Goal: Transaction & Acquisition: Purchase product/service

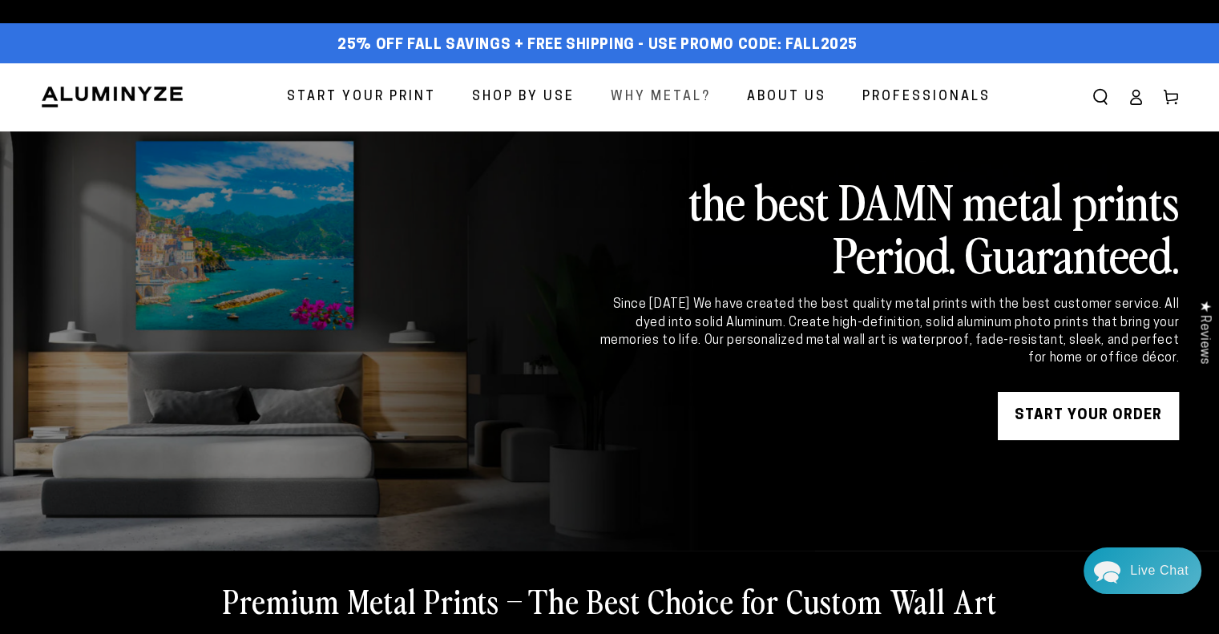
click at [711, 90] on span "Why Metal?" at bounding box center [661, 97] width 100 height 23
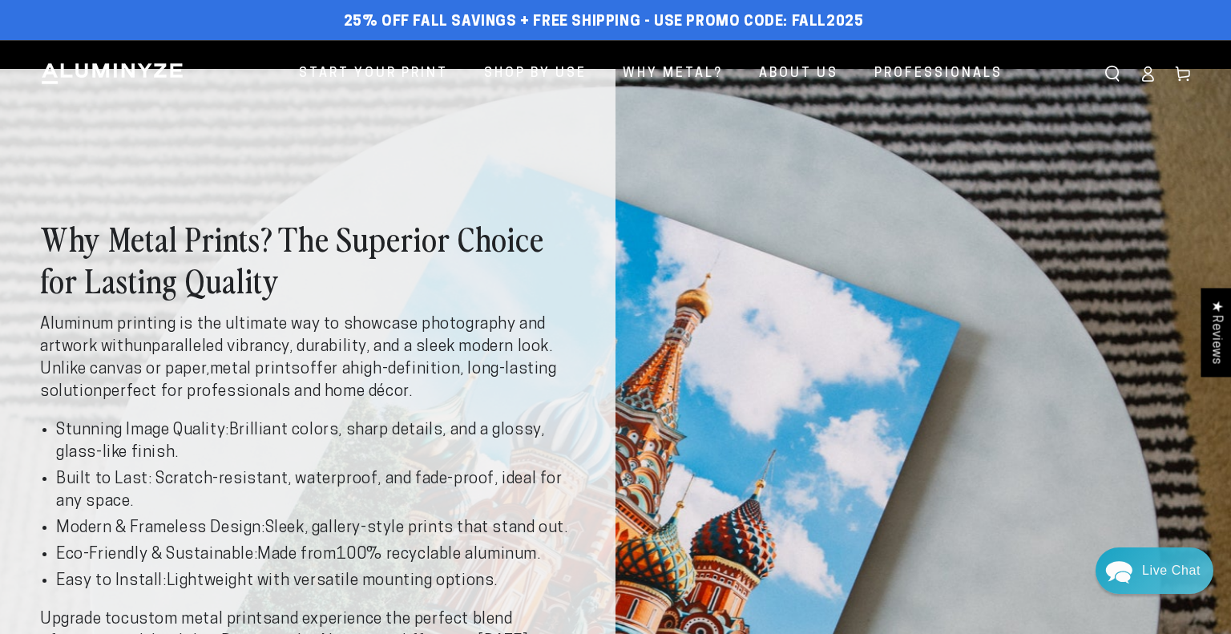
click at [382, 71] on div "Close dialog Get 35% Off + Free Shipping on Your First Order! Plus, enjoy early…" at bounding box center [615, 317] width 1231 height 634
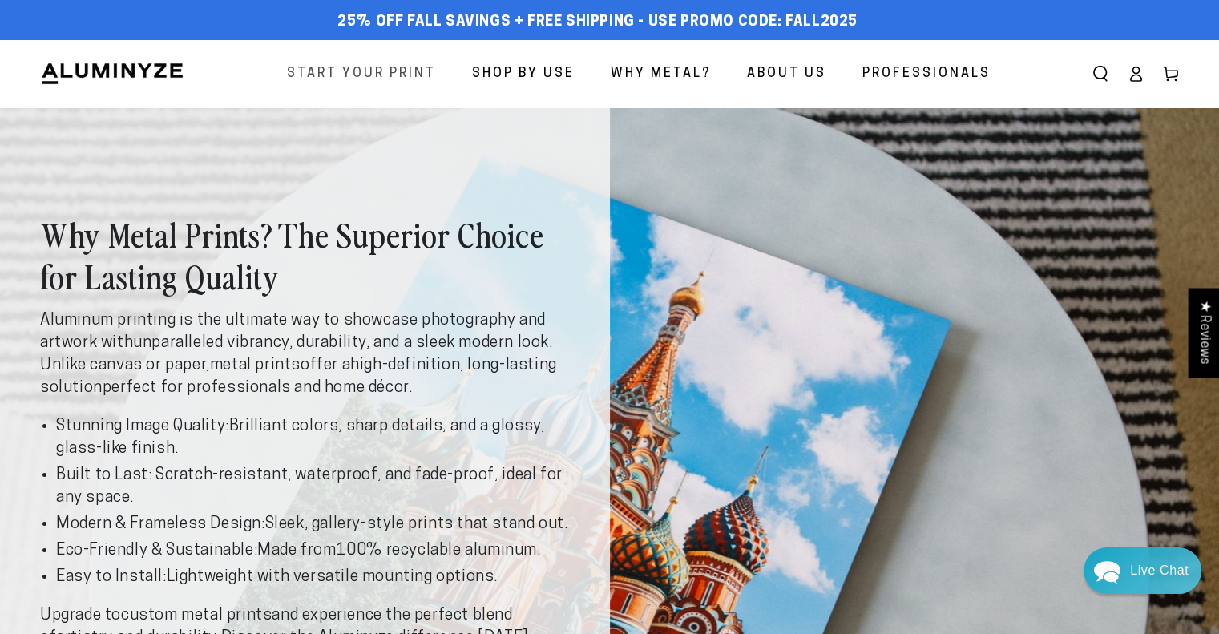
click at [385, 75] on span "Start Your Print" at bounding box center [361, 74] width 149 height 23
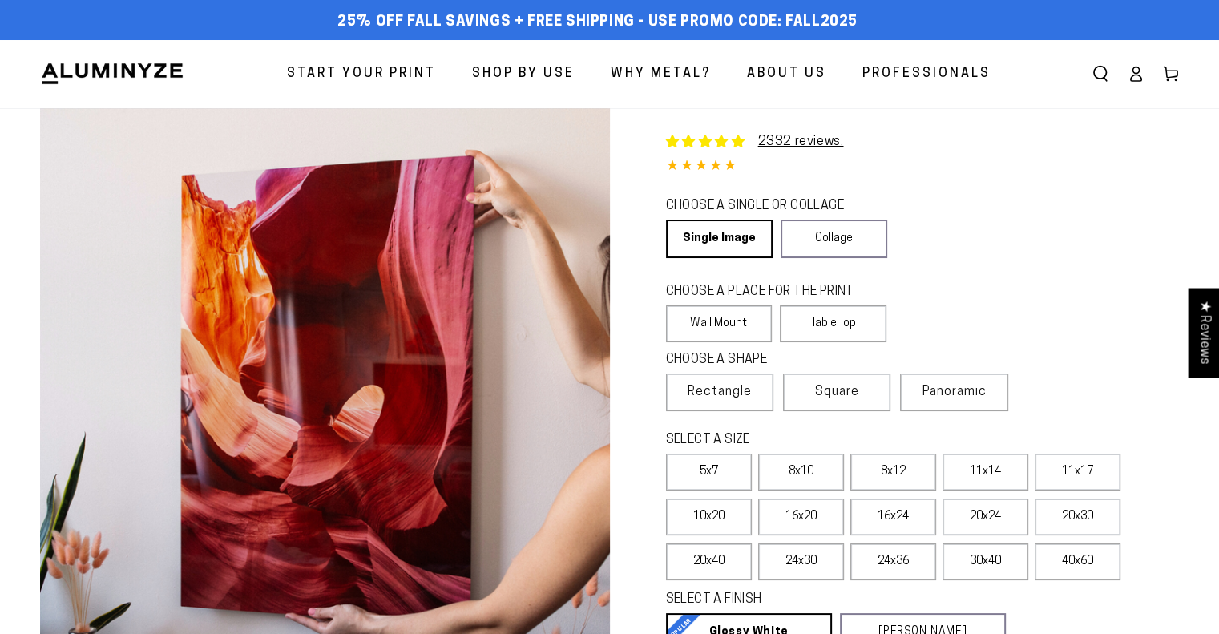
select select "**********"
click at [830, 315] on label "Table Top" at bounding box center [833, 323] width 107 height 37
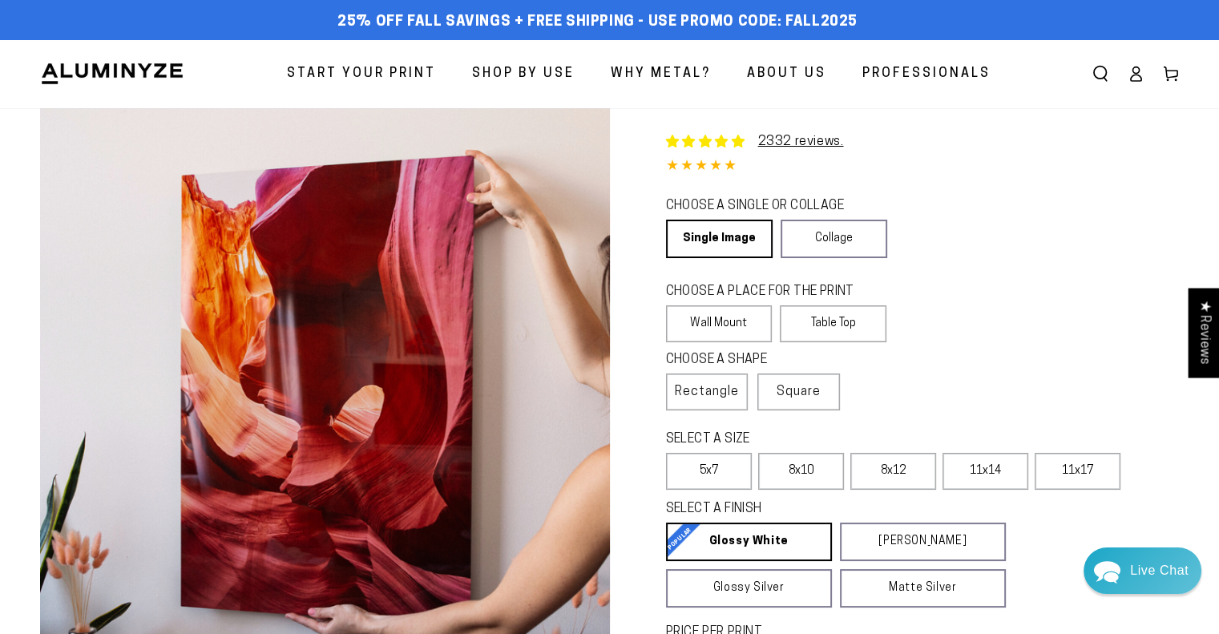
click at [768, 415] on div "CHOOSE A SHAPE Learn more Rectangle Square Panoramic" at bounding box center [923, 388] width 514 height 79
click at [719, 325] on label "Wall Mount" at bounding box center [719, 323] width 107 height 37
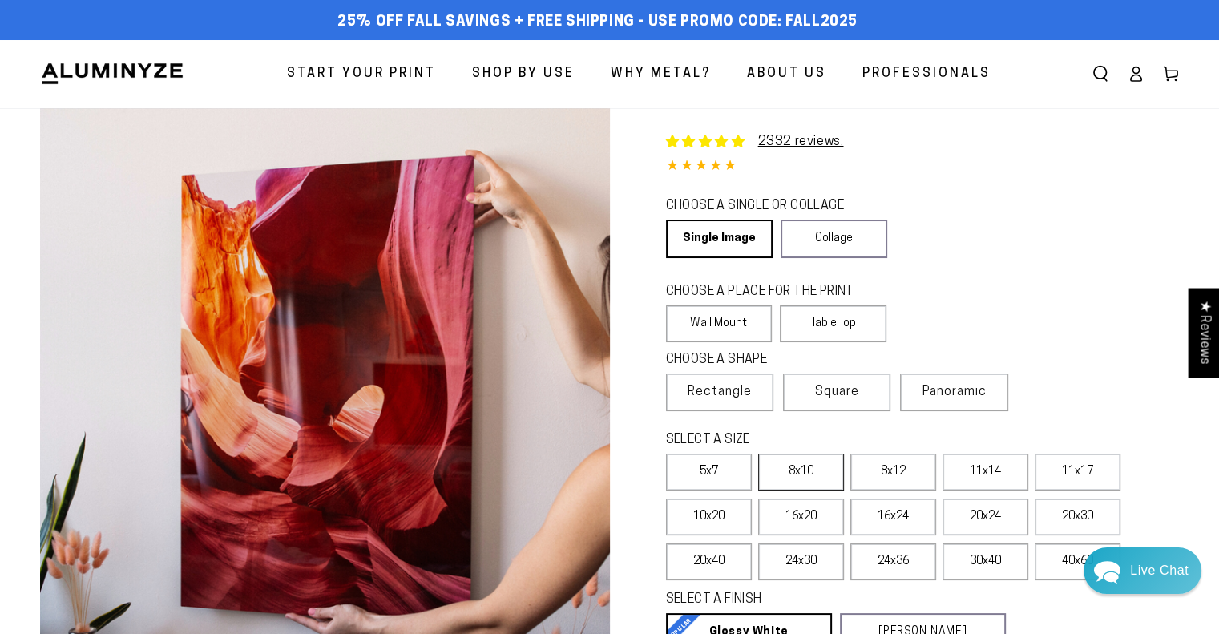
click at [830, 470] on label "8x10" at bounding box center [801, 472] width 86 height 37
click at [874, 467] on label "8x12" at bounding box center [893, 472] width 86 height 37
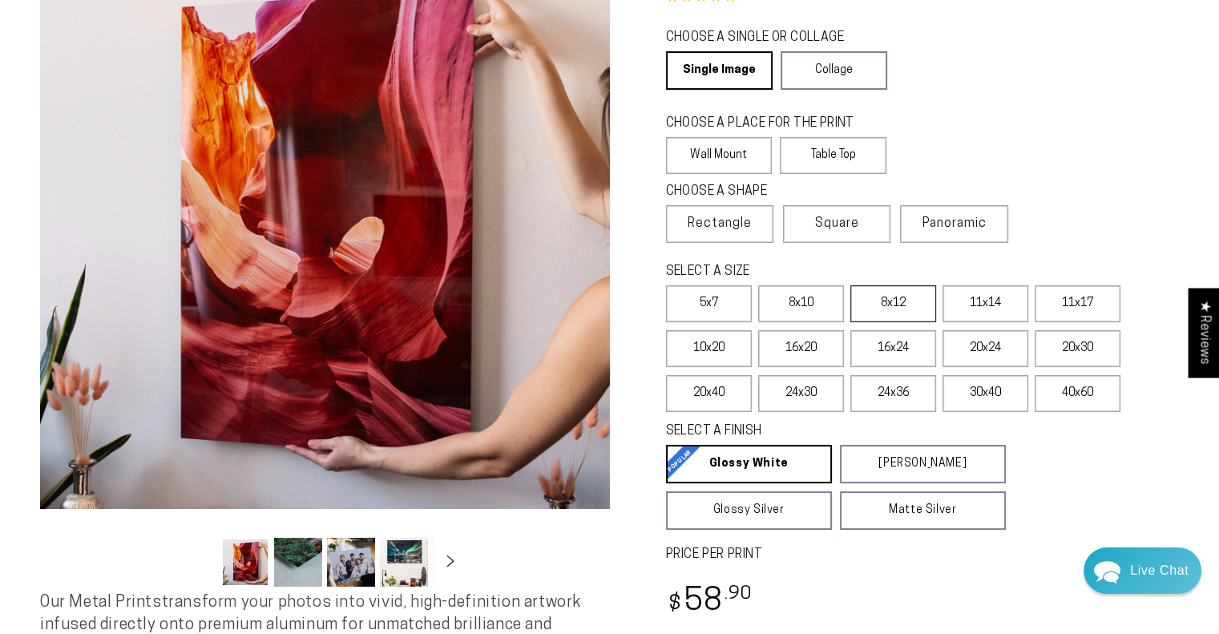
scroll to position [198, 0]
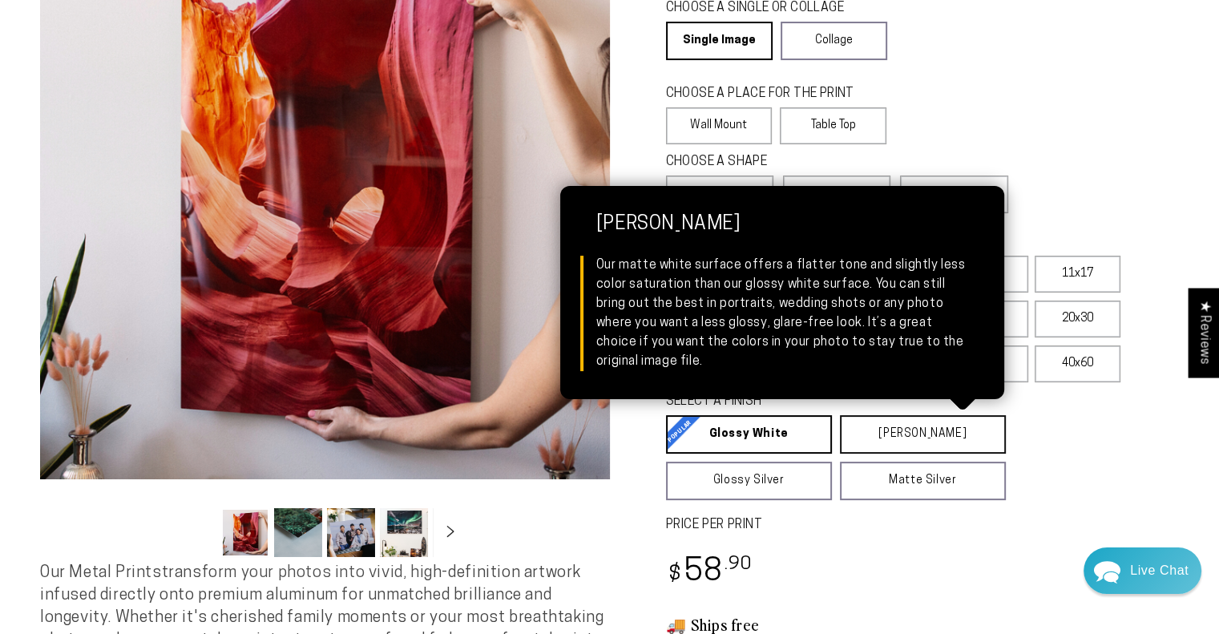
click at [882, 441] on link "Matte White Matte White Our matte white surface offers a flatter tone and sligh…" at bounding box center [923, 434] width 166 height 38
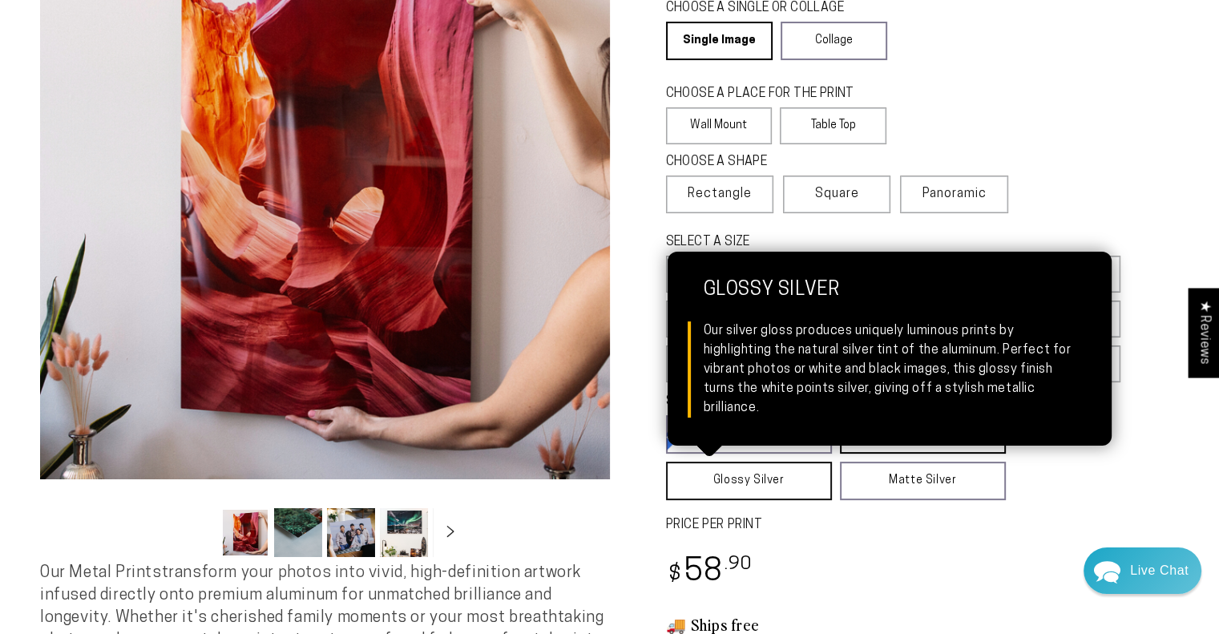
click at [757, 490] on link "Glossy Silver Glossy Silver Our silver gloss produces uniquely luminous prints …" at bounding box center [749, 481] width 166 height 38
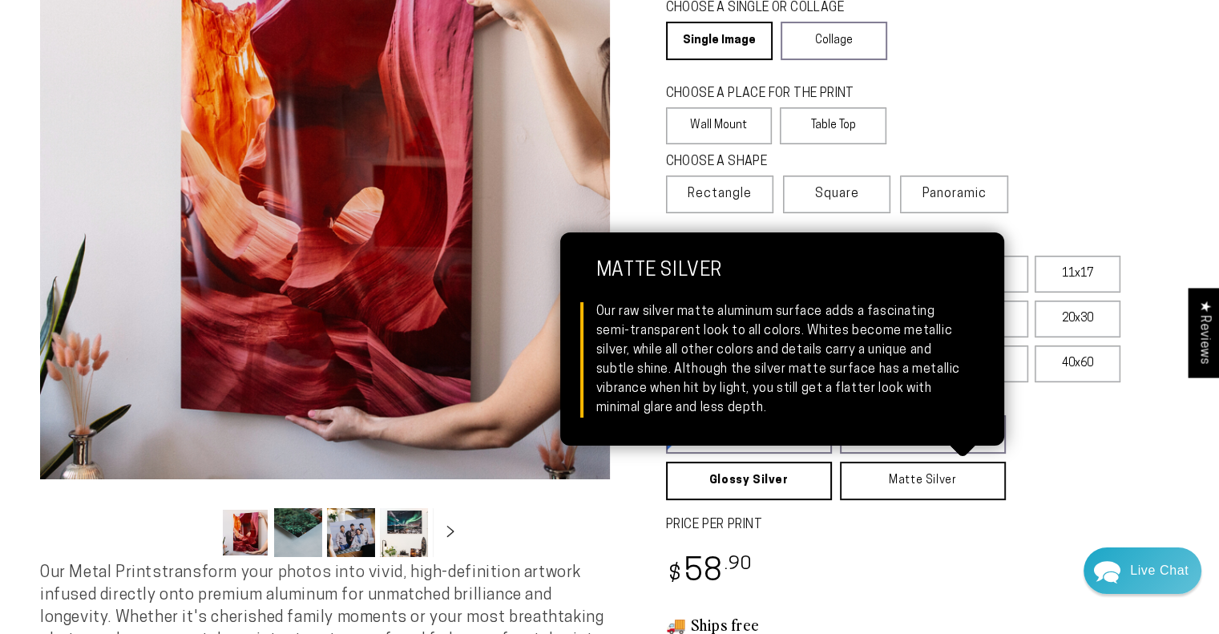
click at [861, 485] on link "Matte Silver Matte Silver Our raw silver matte aluminum surface adds a fascinat…" at bounding box center [923, 481] width 166 height 38
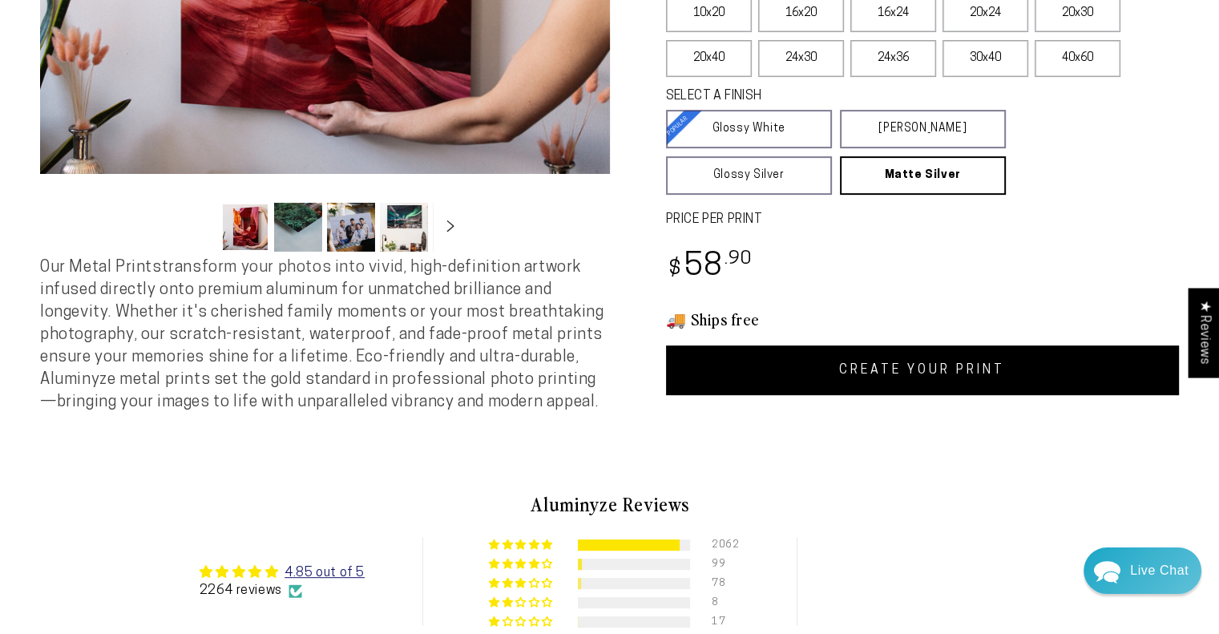
scroll to position [502, 0]
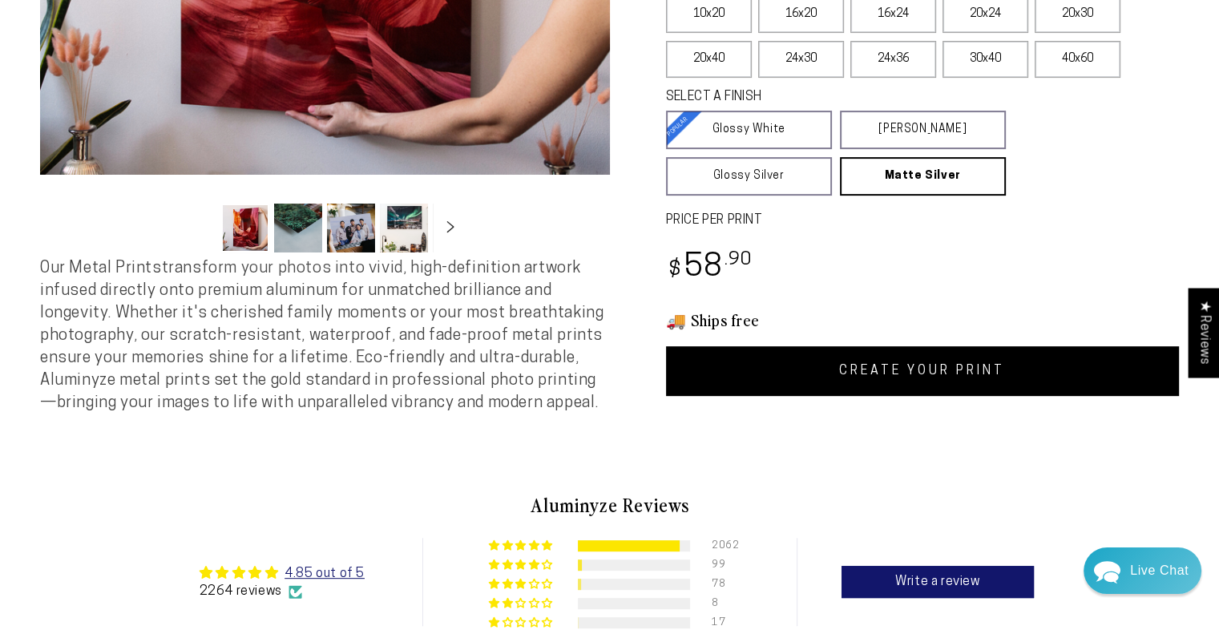
click at [795, 374] on link "CREATE YOUR PRINT" at bounding box center [923, 371] width 514 height 50
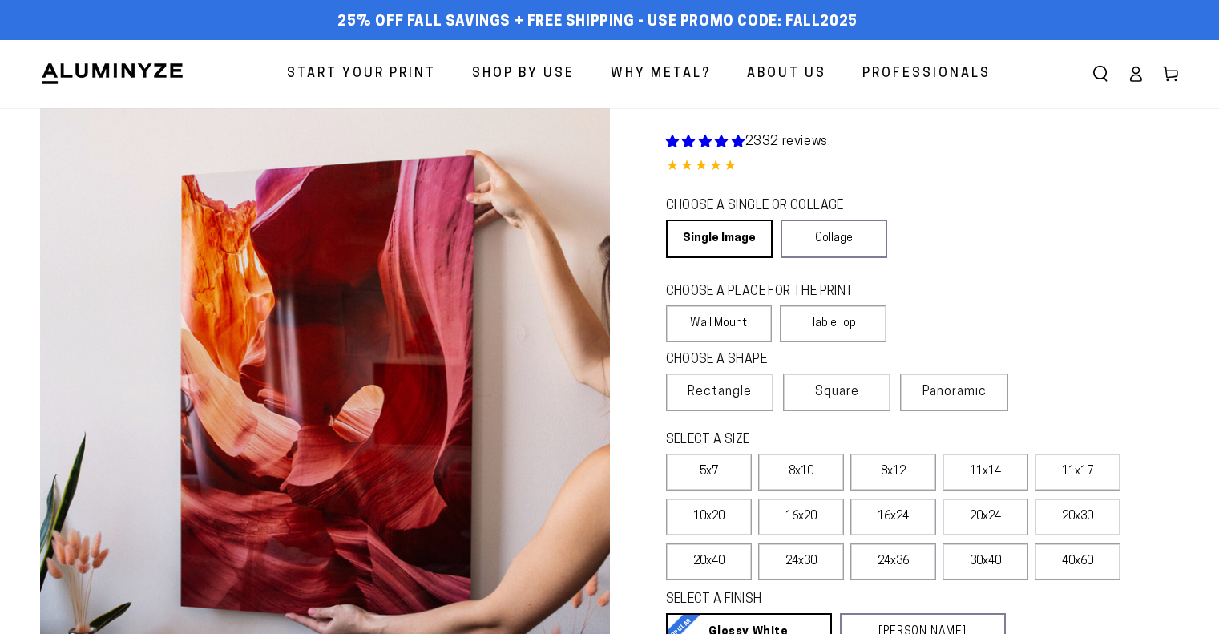
scroll to position [502, 0]
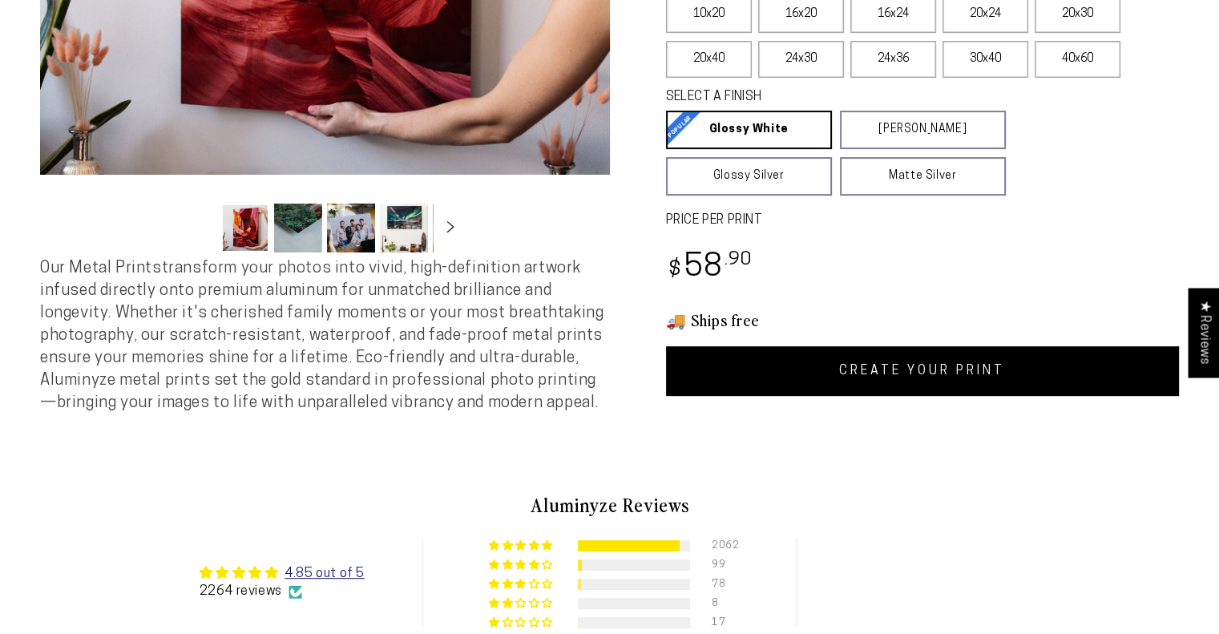
select select "**********"
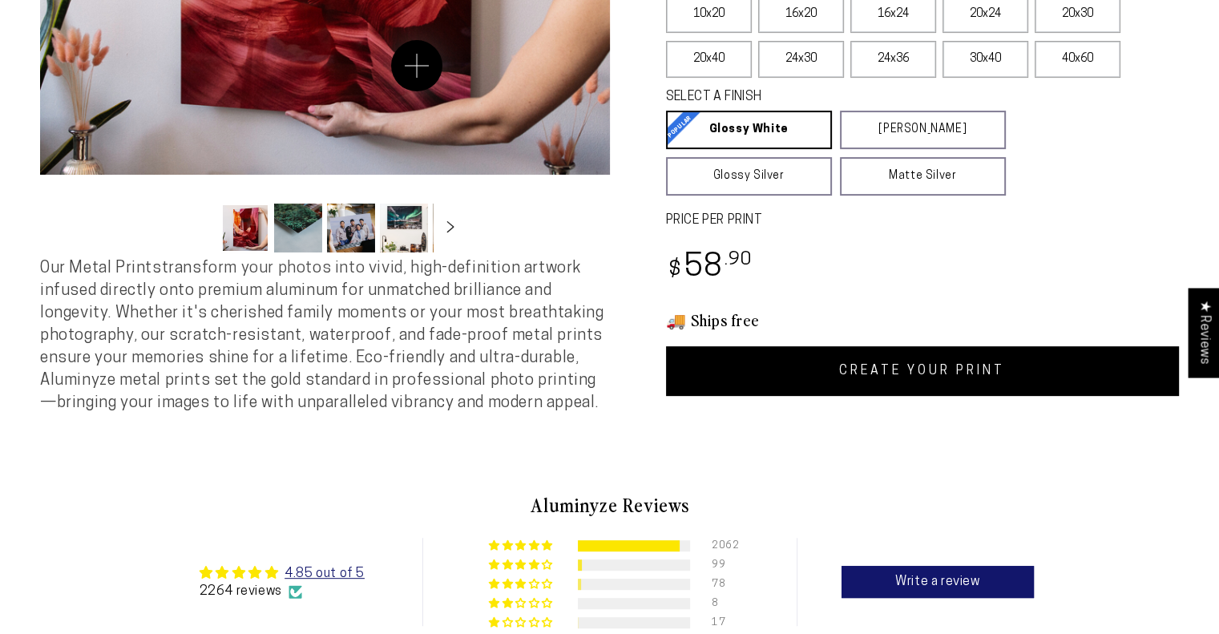
scroll to position [0, 0]
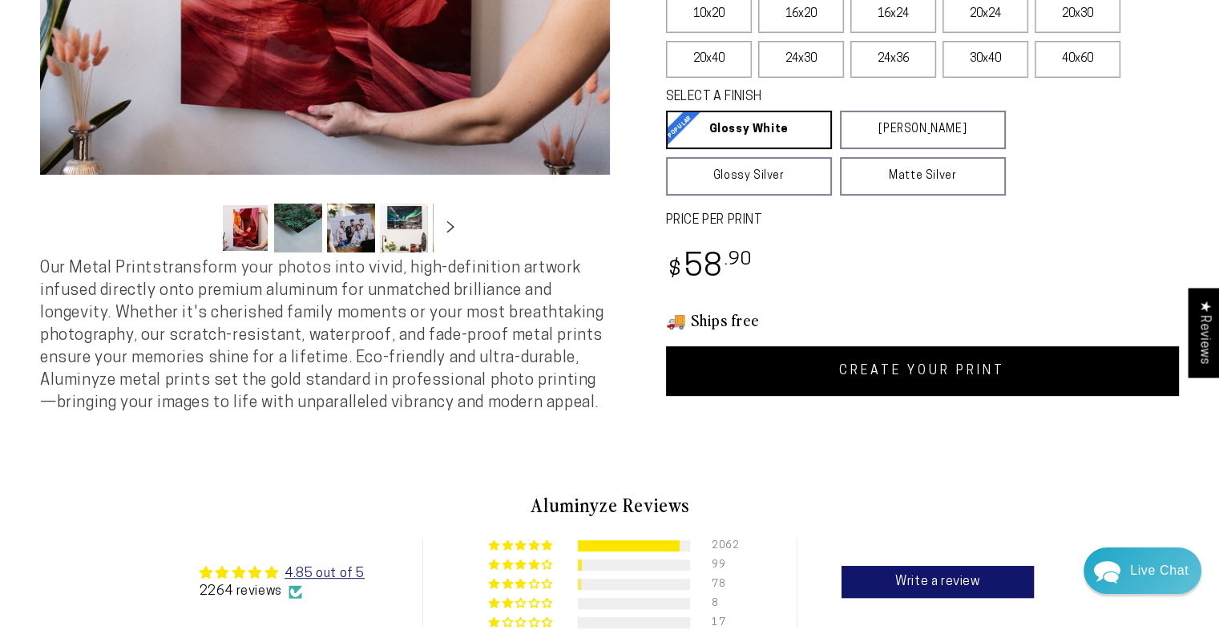
click at [305, 256] on ul "Gallery Viewer" at bounding box center [324, 228] width 216 height 59
click at [300, 241] on button "Load image 2 in gallery view" at bounding box center [298, 228] width 48 height 49
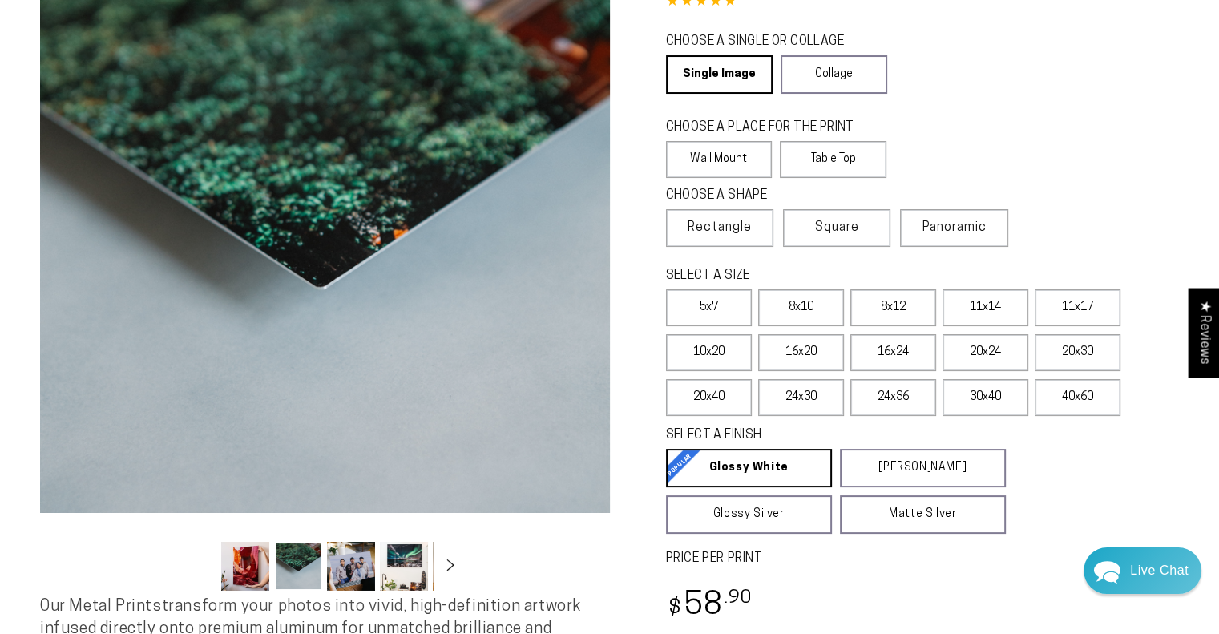
scroll to position [154, 0]
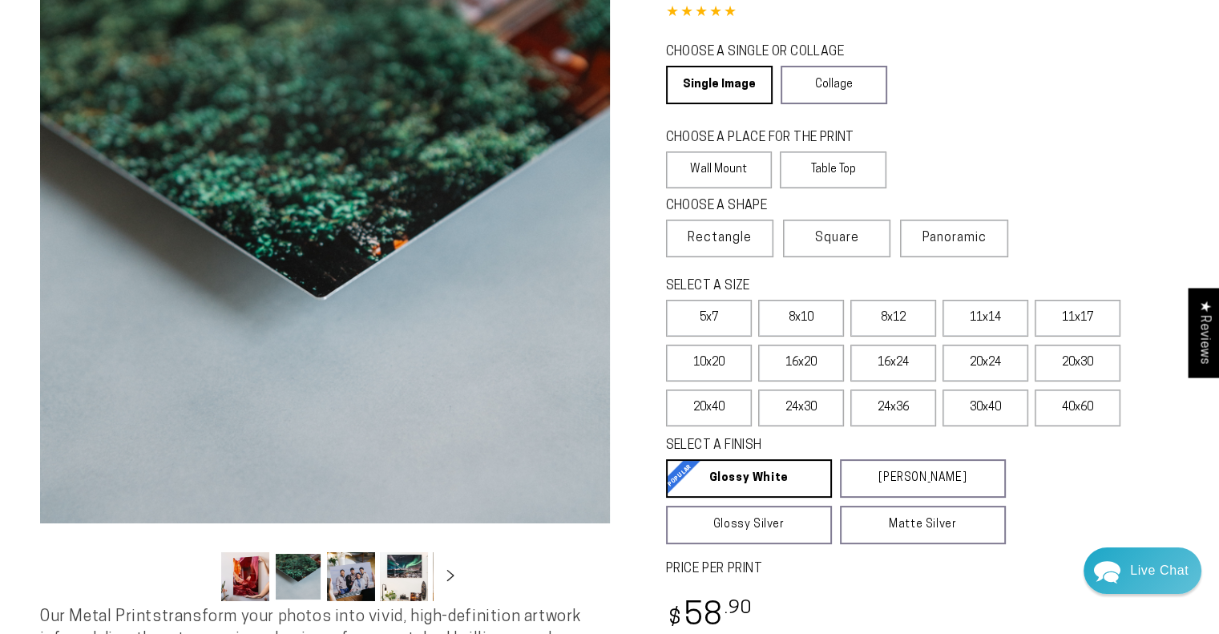
click at [353, 579] on button "Load image 3 in gallery view" at bounding box center [351, 576] width 48 height 49
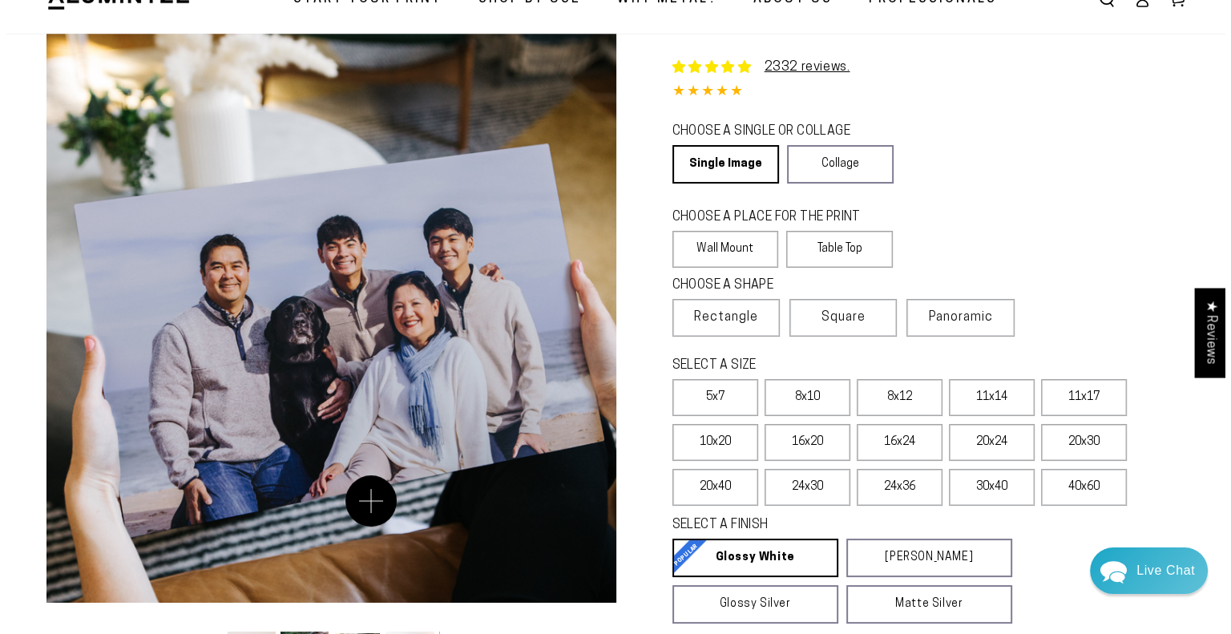
scroll to position [74, 0]
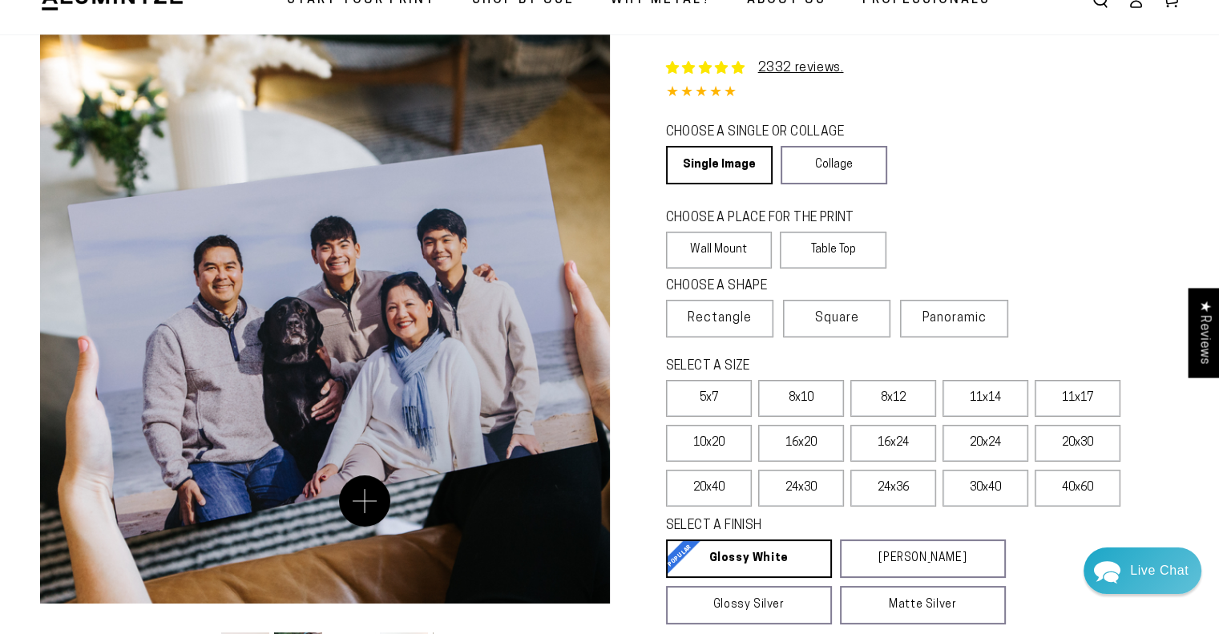
click at [365, 501] on button "Open media 3 in modal" at bounding box center [325, 319] width 570 height 570
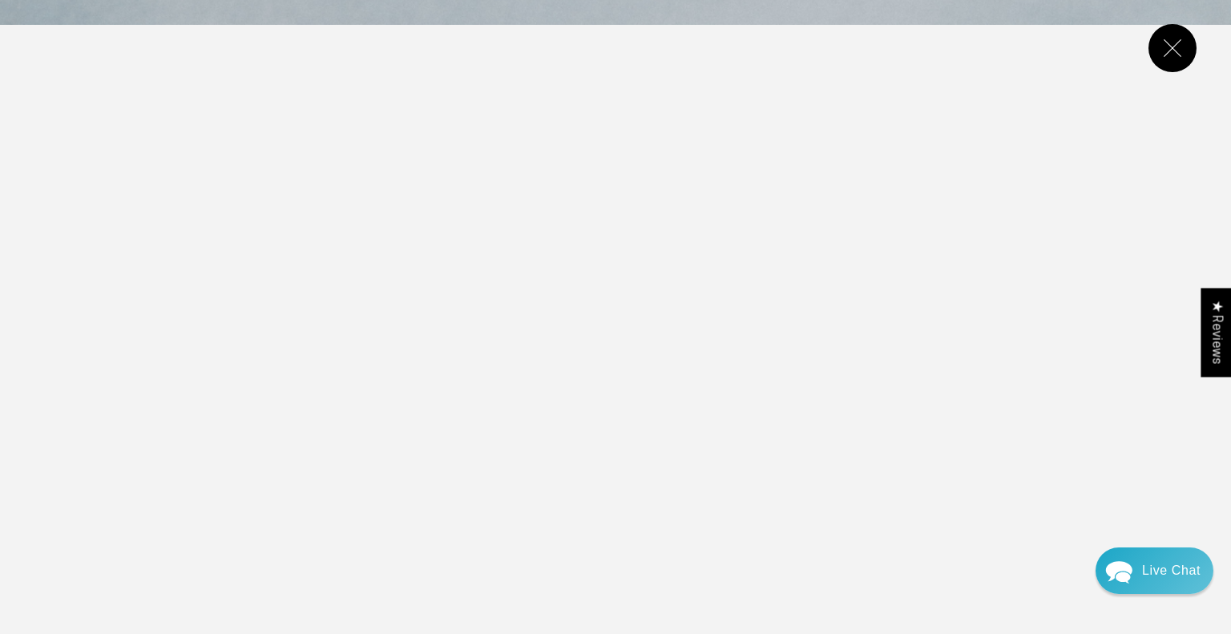
scroll to position [132, 0]
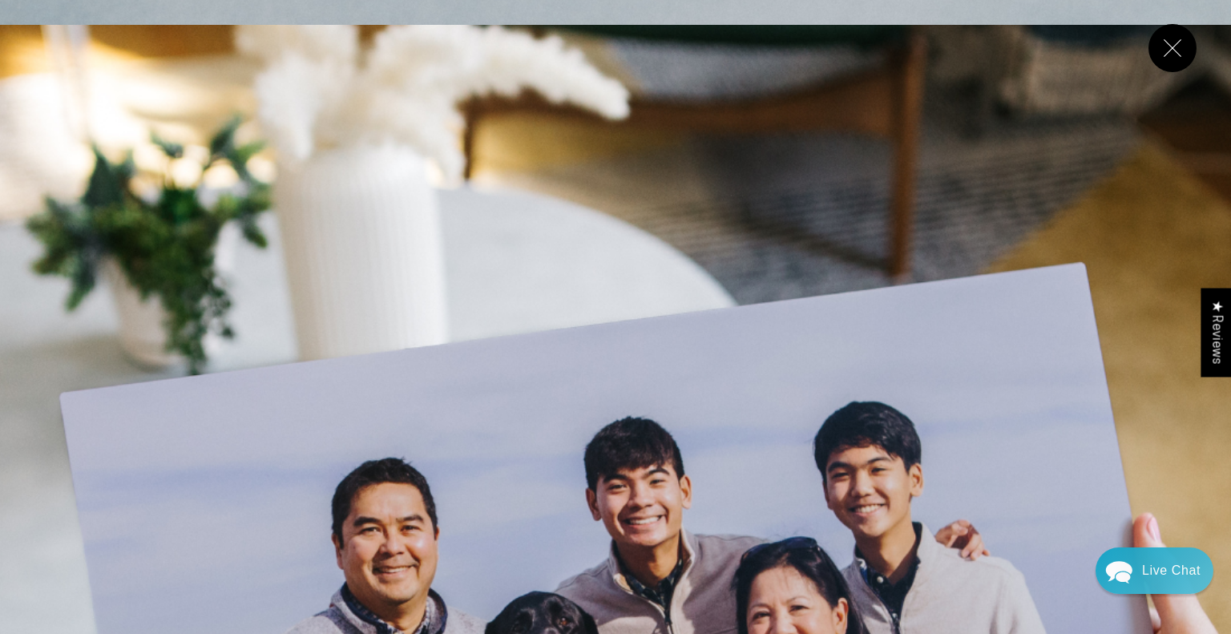
click at [1165, 63] on button "Close" at bounding box center [1172, 48] width 48 height 48
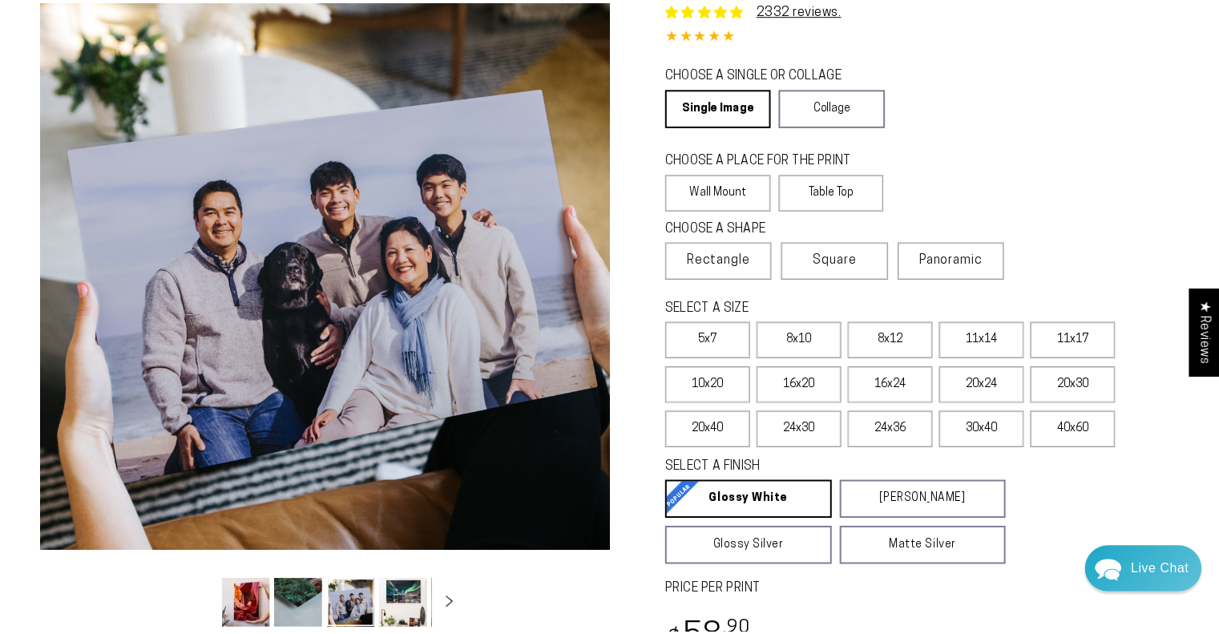
scroll to position [2413, 0]
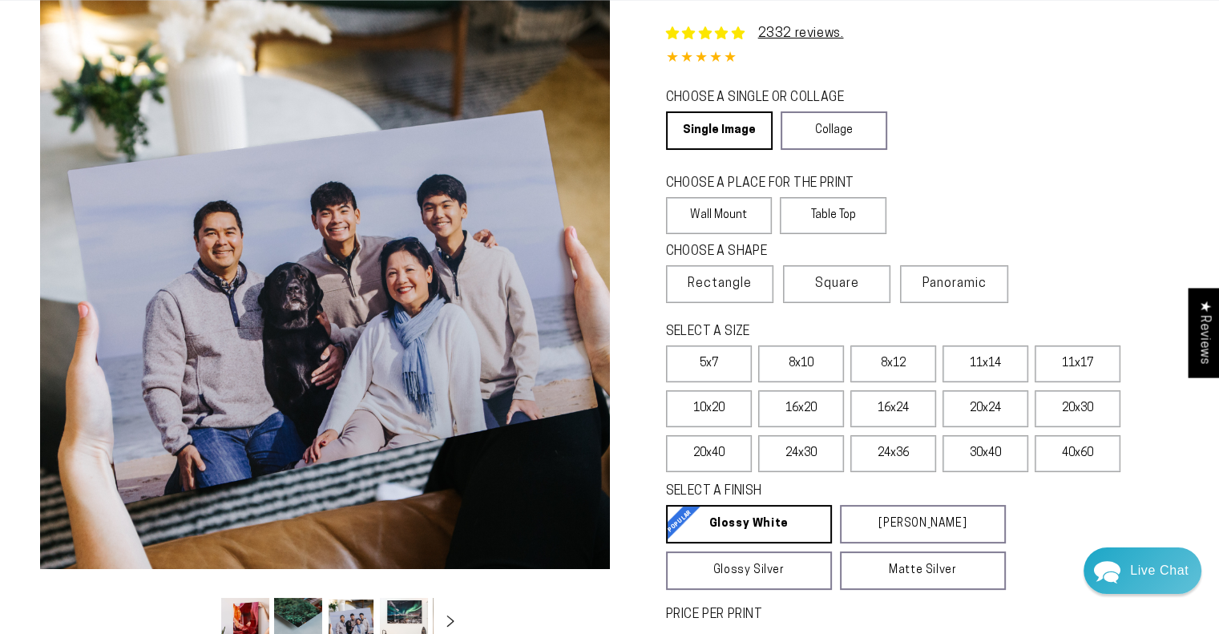
click at [396, 613] on button "Load image 4 in gallery view" at bounding box center [404, 622] width 48 height 49
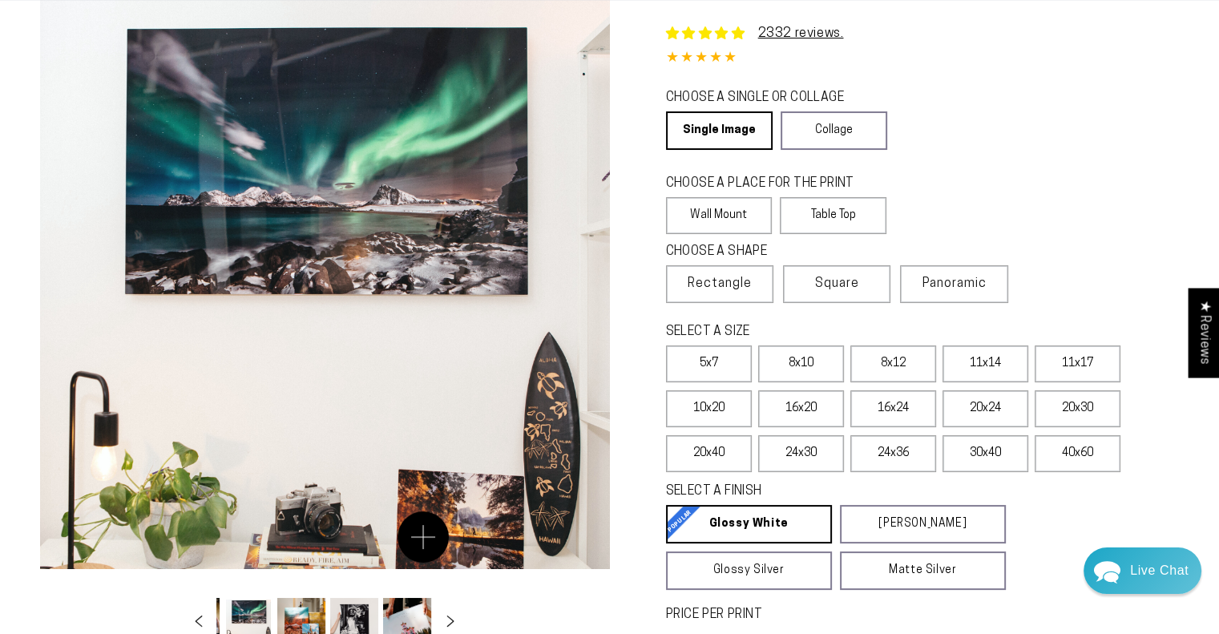
scroll to position [192, 0]
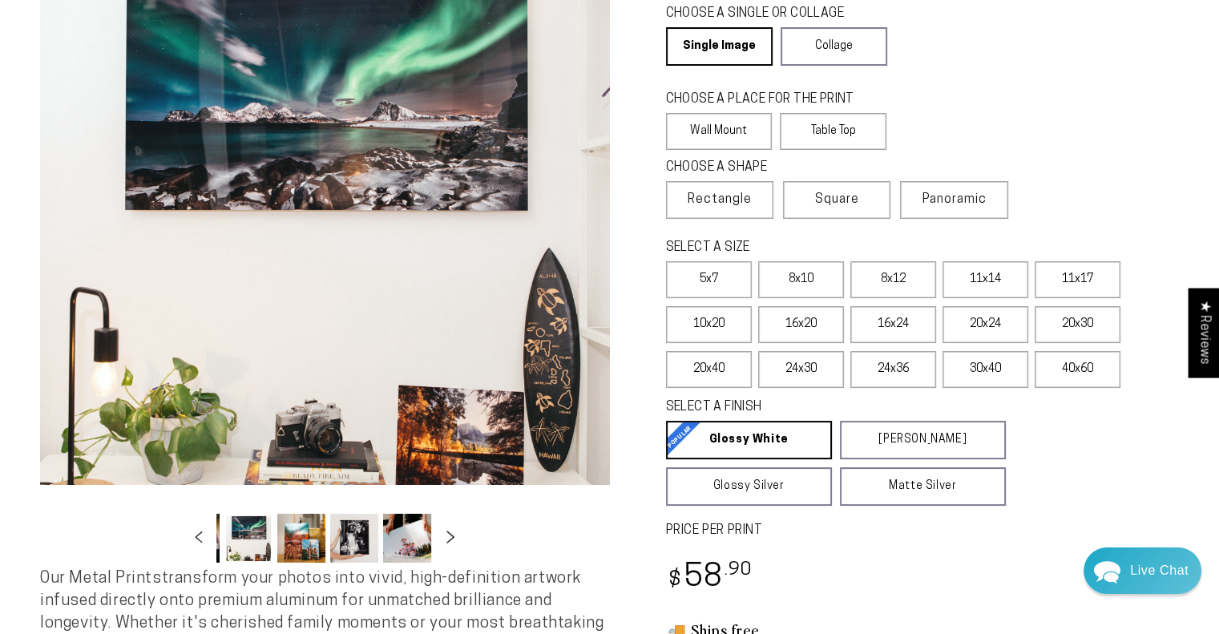
click at [446, 538] on icon "Slide right" at bounding box center [450, 537] width 23 height 12
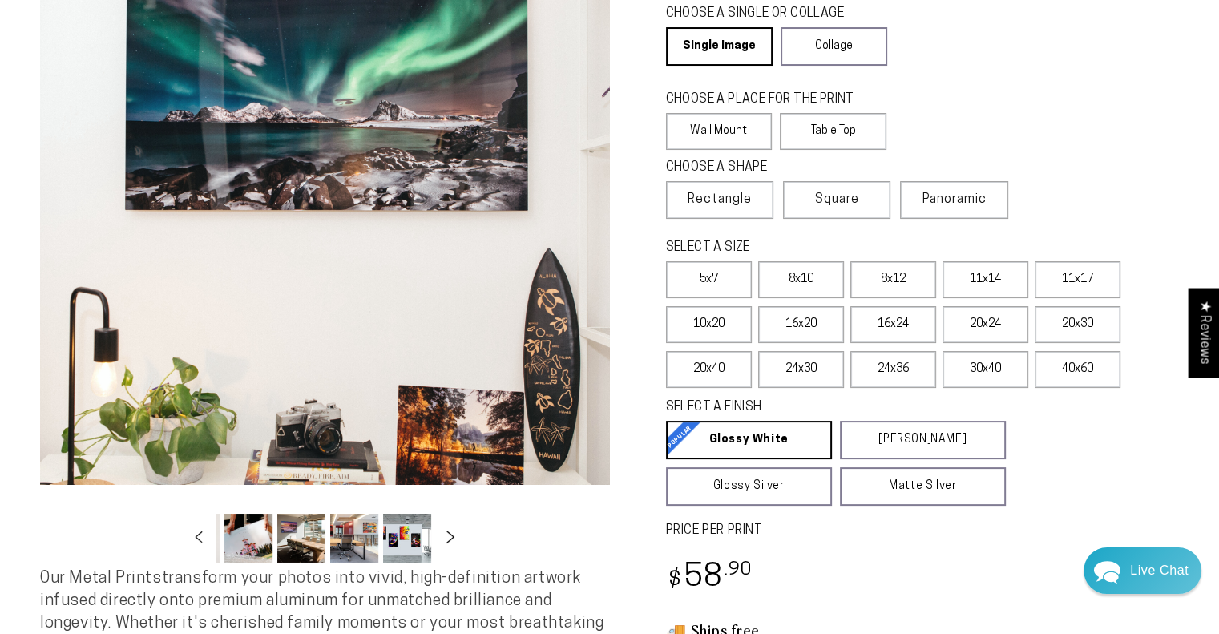
click at [446, 538] on icon "Slide right" at bounding box center [450, 537] width 23 height 12
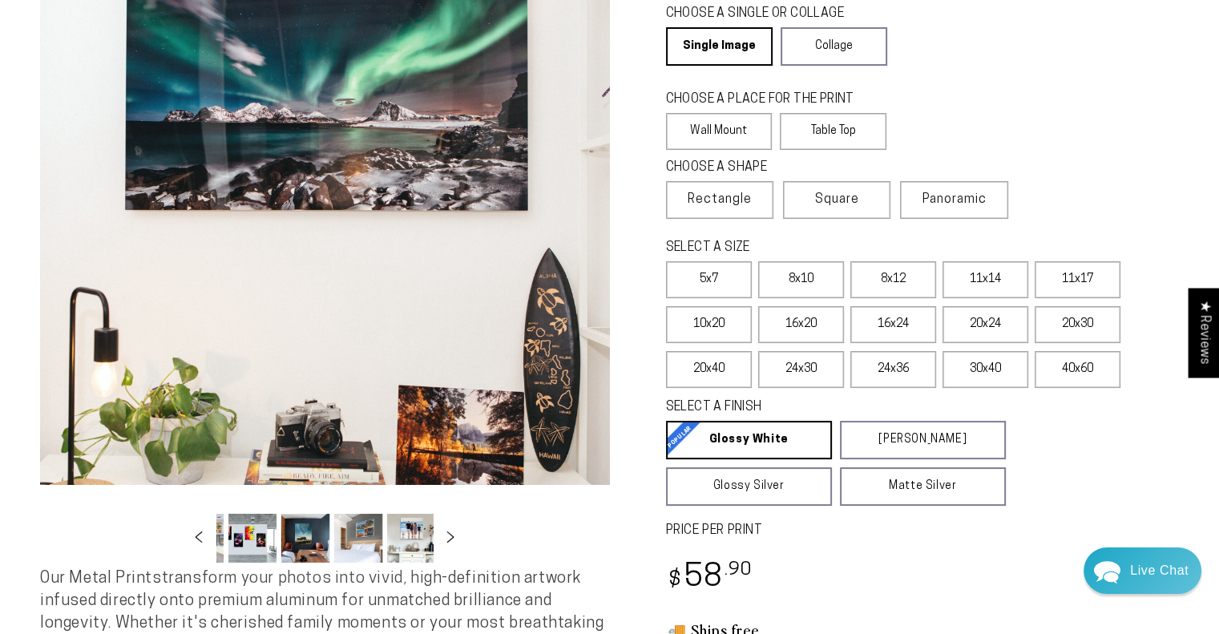
scroll to position [0, 473]
click at [376, 546] on button "Load image 12 in gallery view" at bounding box center [354, 538] width 48 height 49
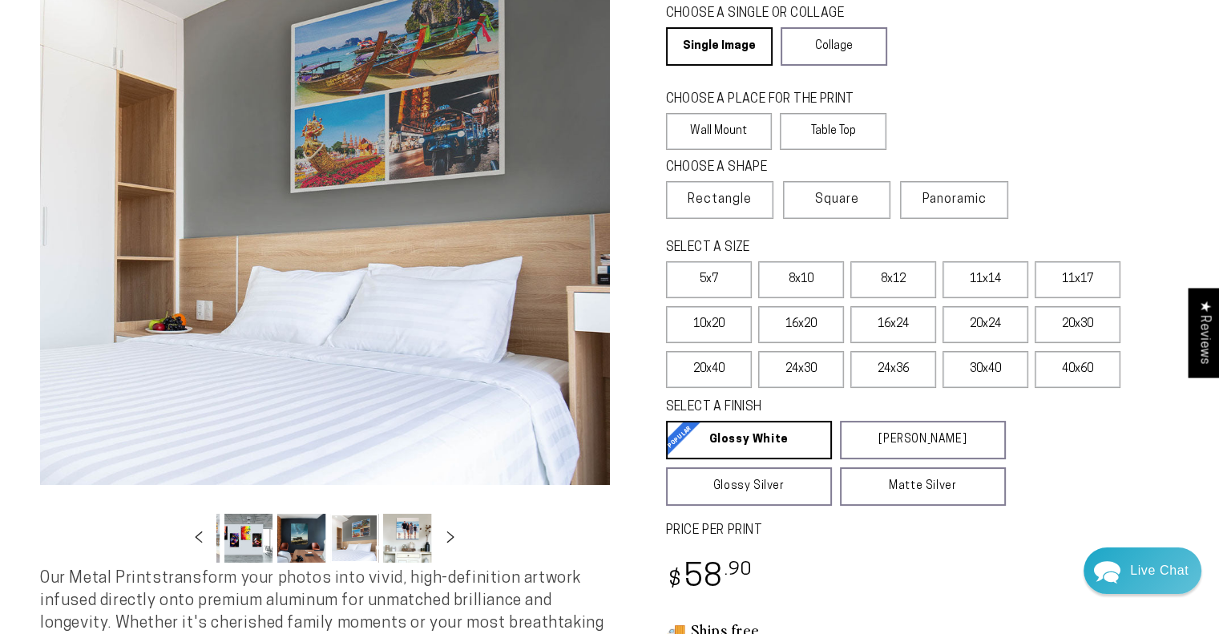
click at [404, 542] on button "Load image 13 in gallery view" at bounding box center [407, 538] width 48 height 49
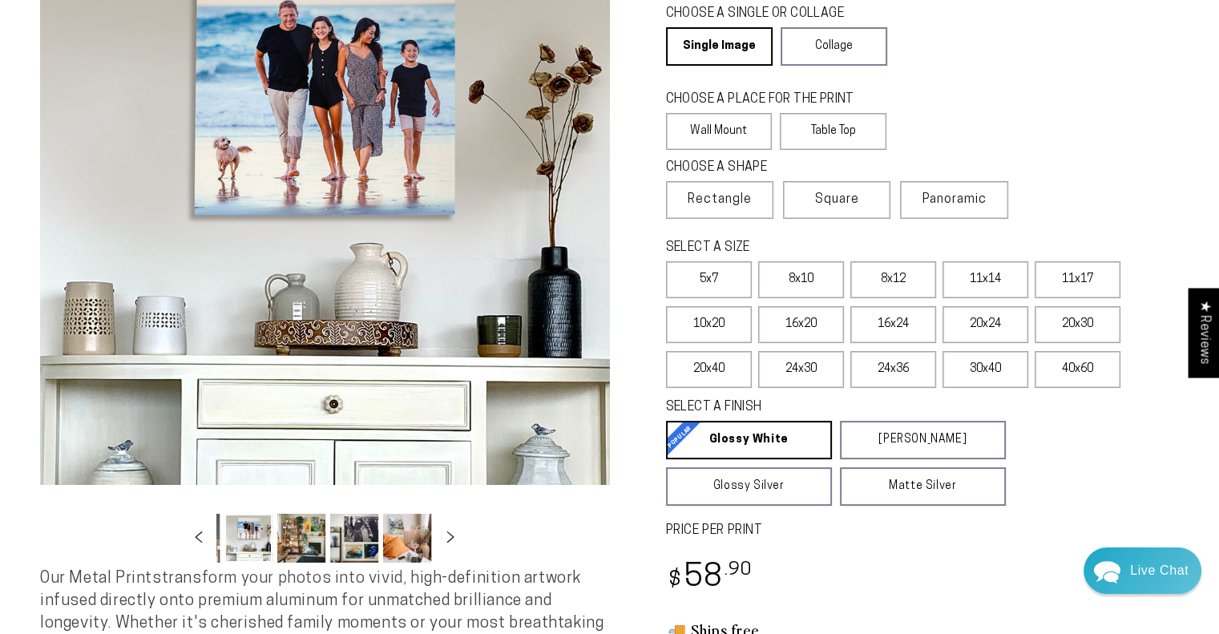
click at [420, 543] on button "Load image 16 in gallery view" at bounding box center [407, 538] width 48 height 49
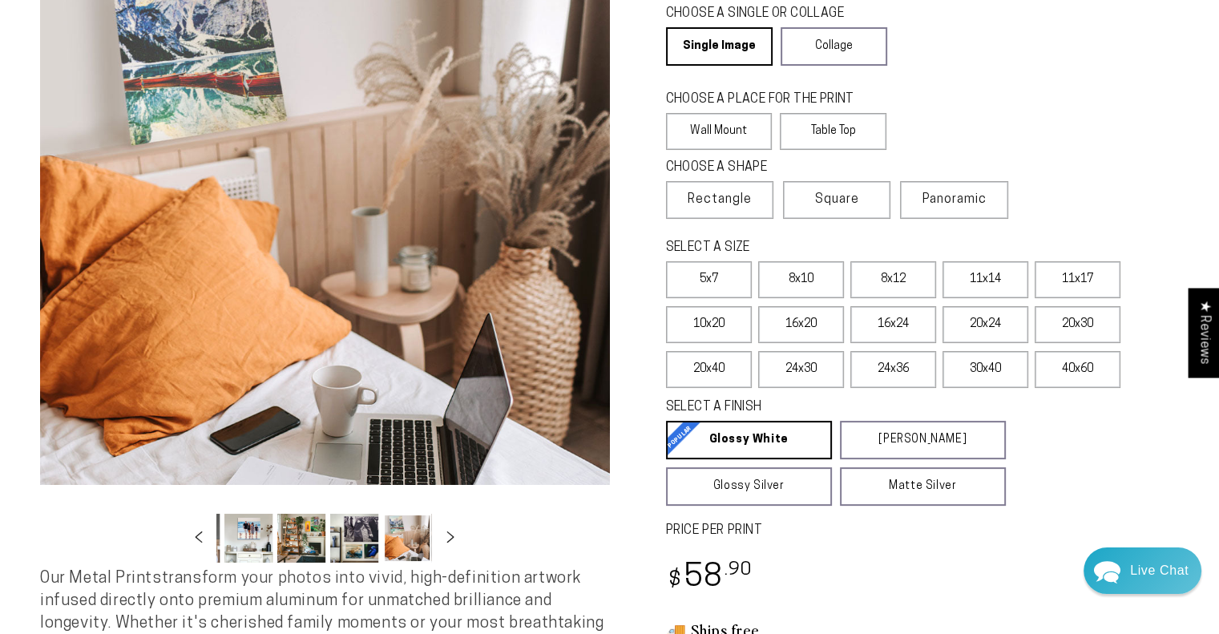
scroll to position [0, 740]
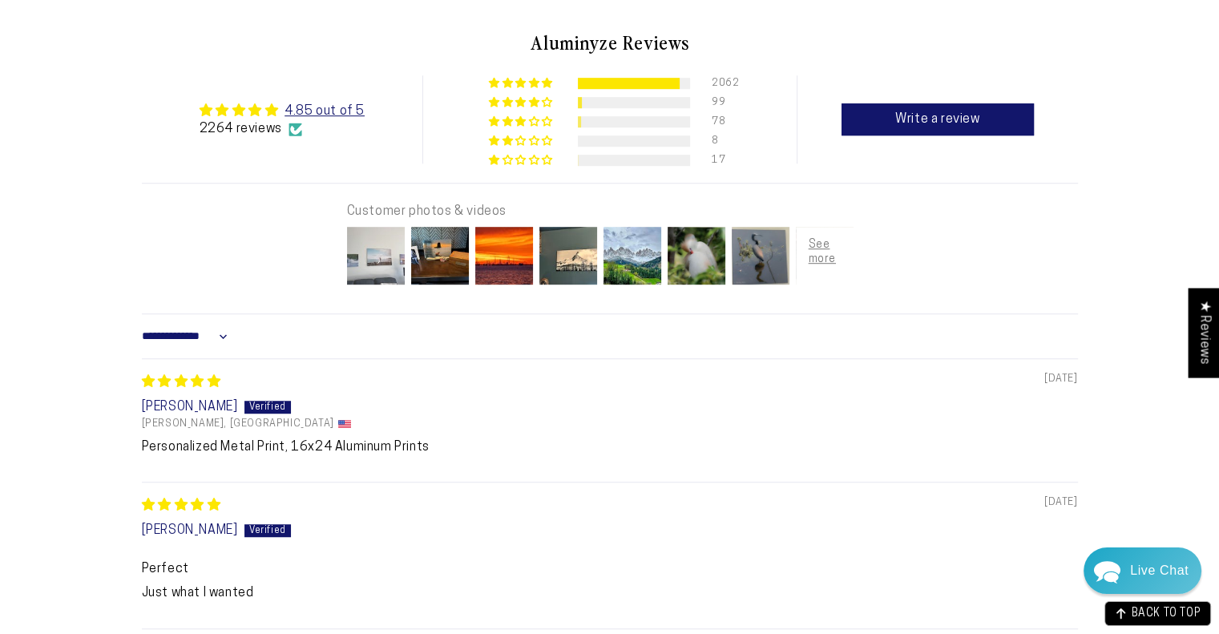
click at [396, 250] on img at bounding box center [376, 256] width 64 height 64
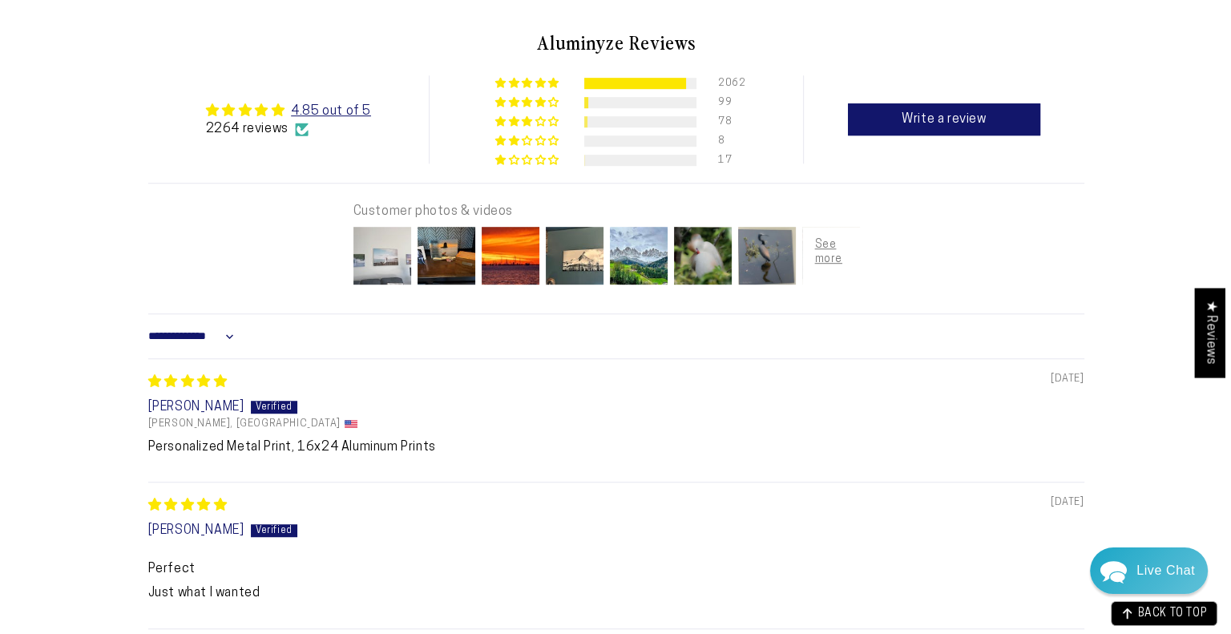
scroll to position [2437, 0]
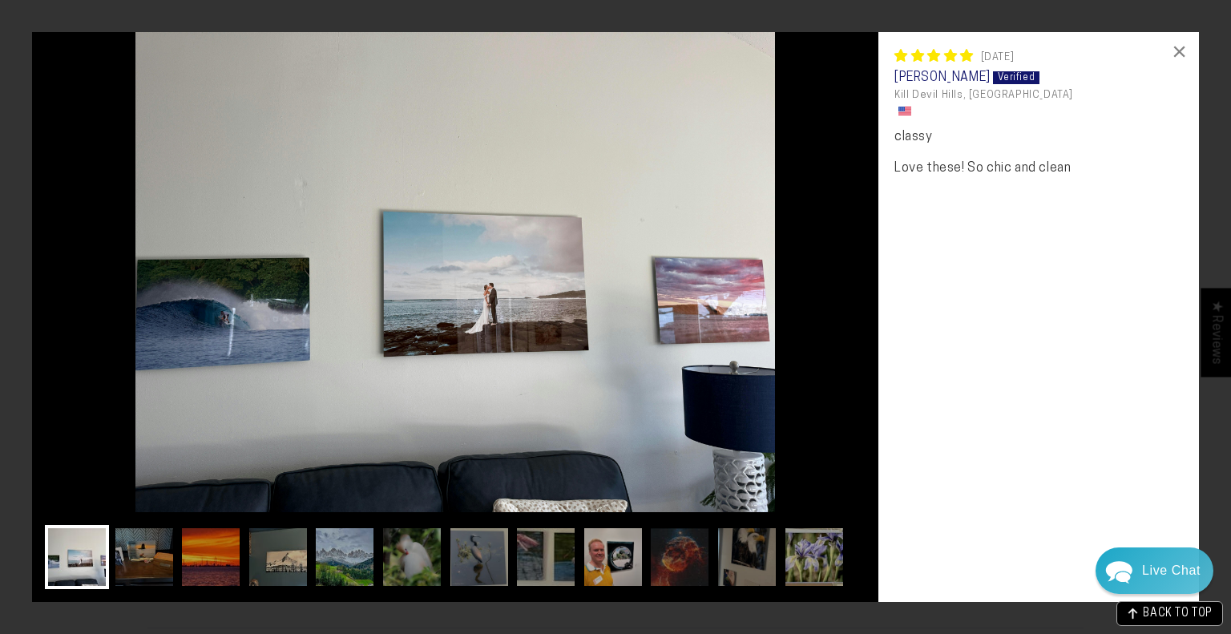
click at [392, 244] on img at bounding box center [455, 272] width 846 height 480
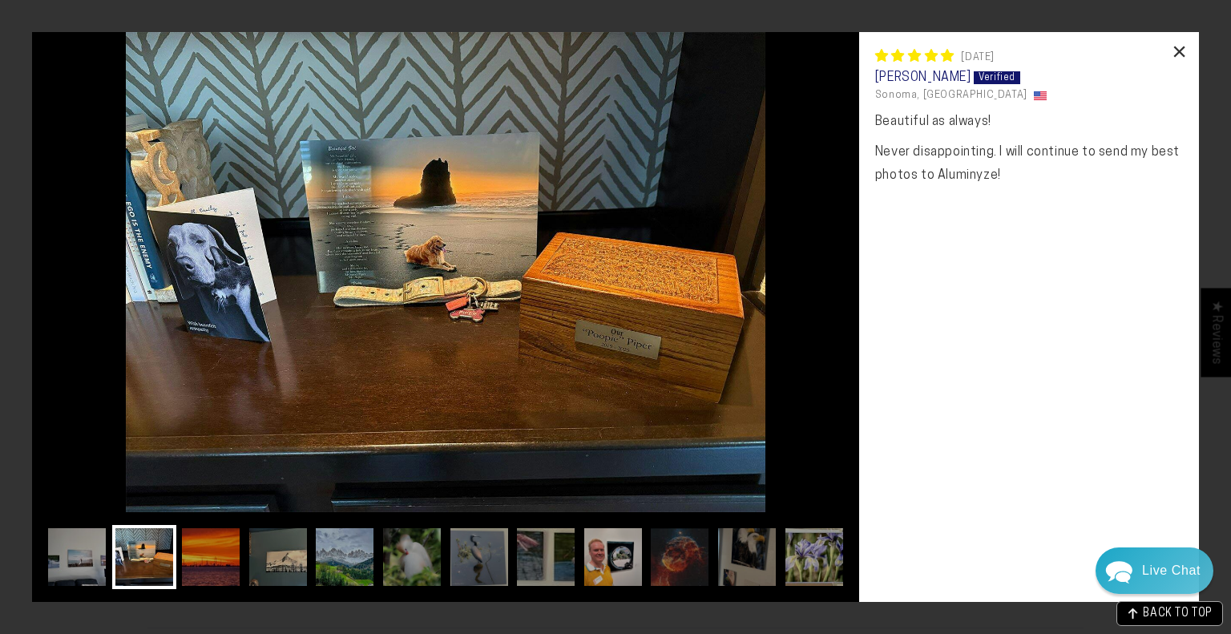
click at [1176, 47] on div "×" at bounding box center [1179, 51] width 38 height 38
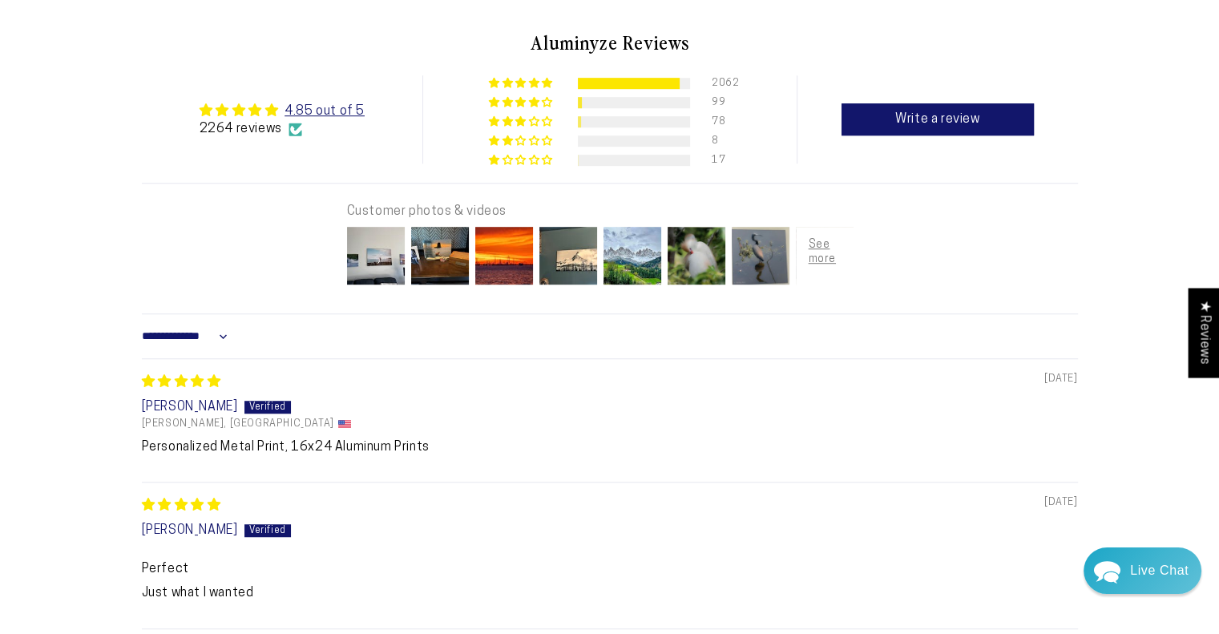
scroll to position [0, 0]
